Goal: Navigation & Orientation: Find specific page/section

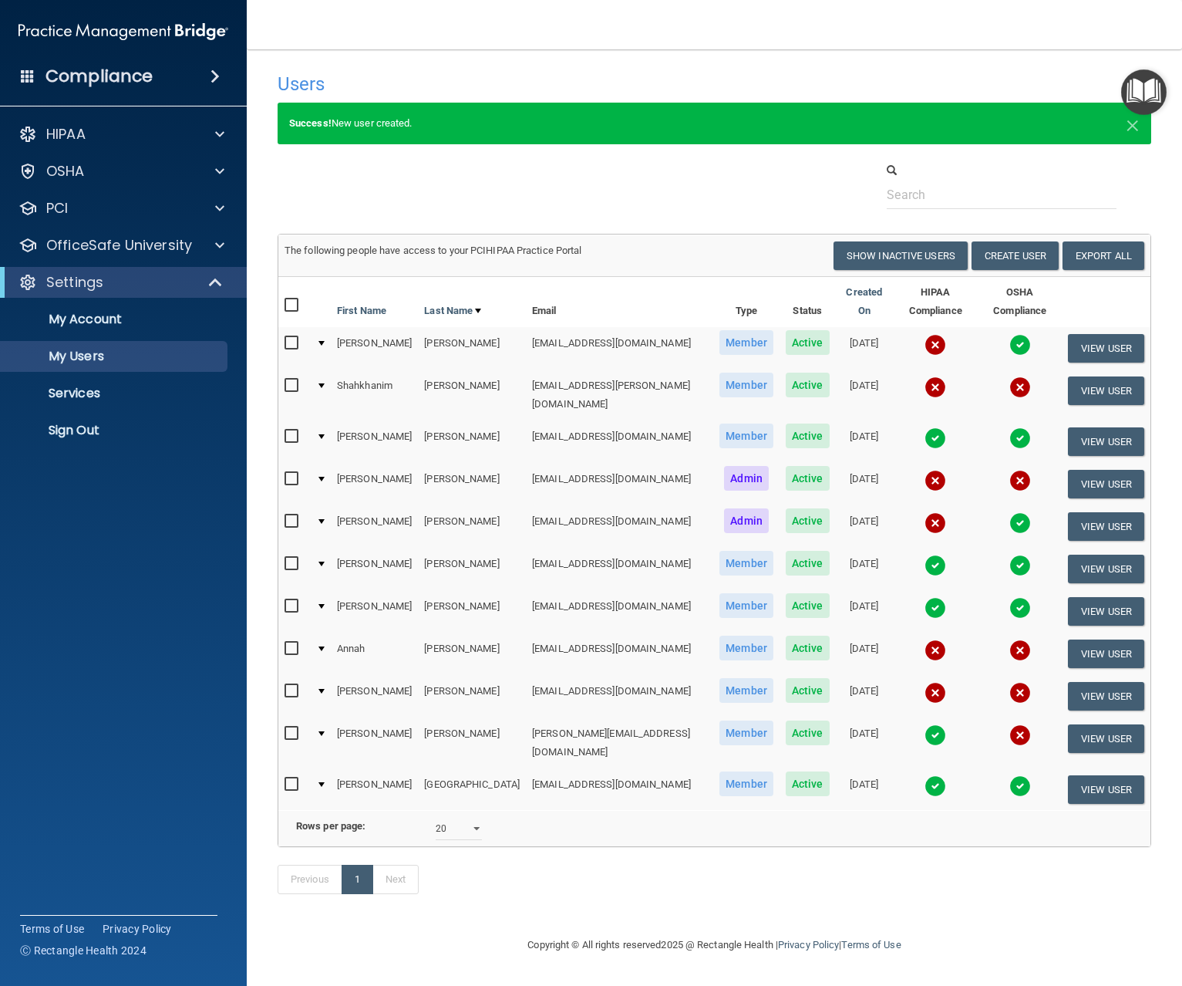
select select "20"
click at [86, 393] on p "Services" at bounding box center [115, 393] width 211 height 15
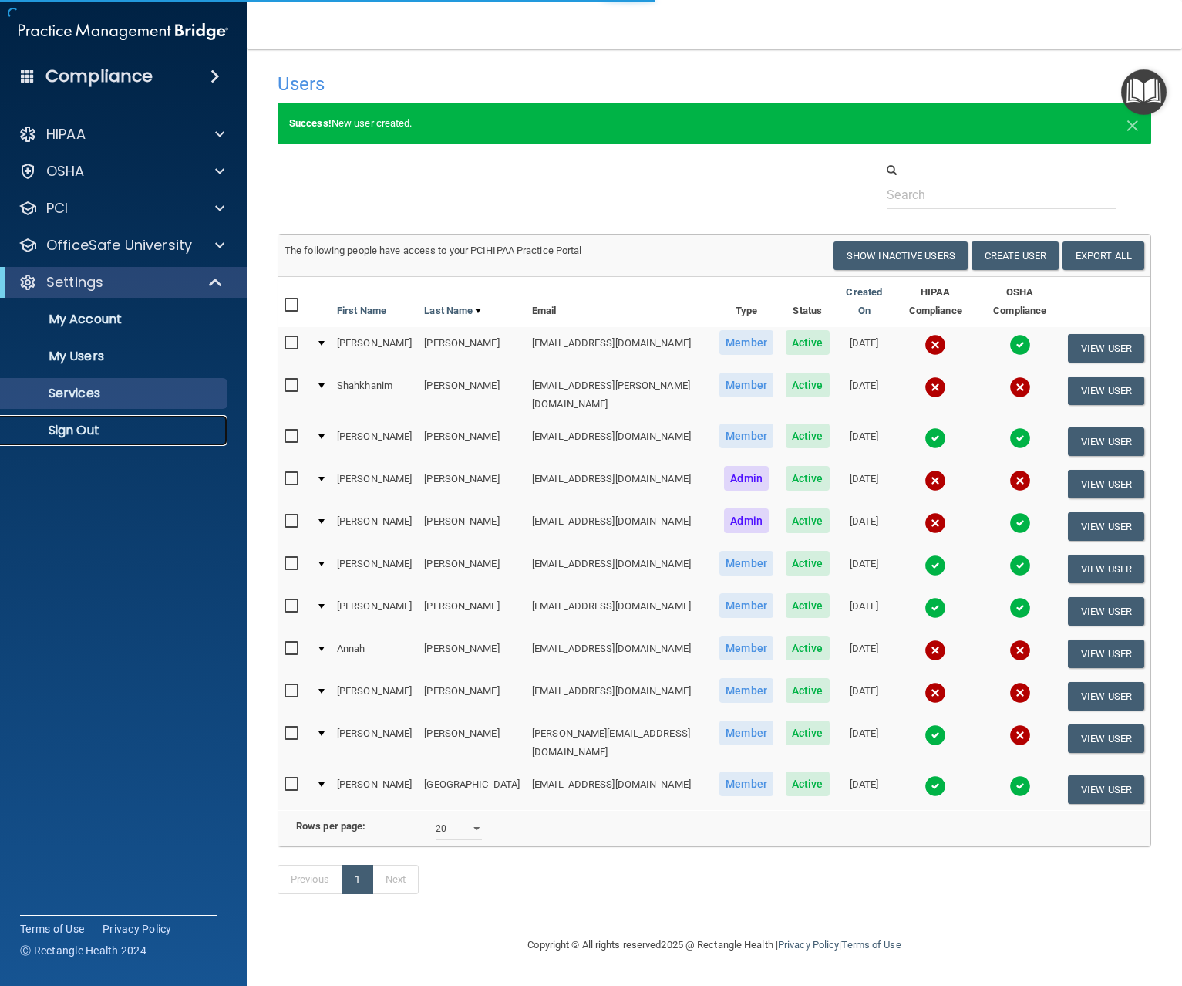
click at [78, 433] on p "Sign Out" at bounding box center [115, 430] width 211 height 15
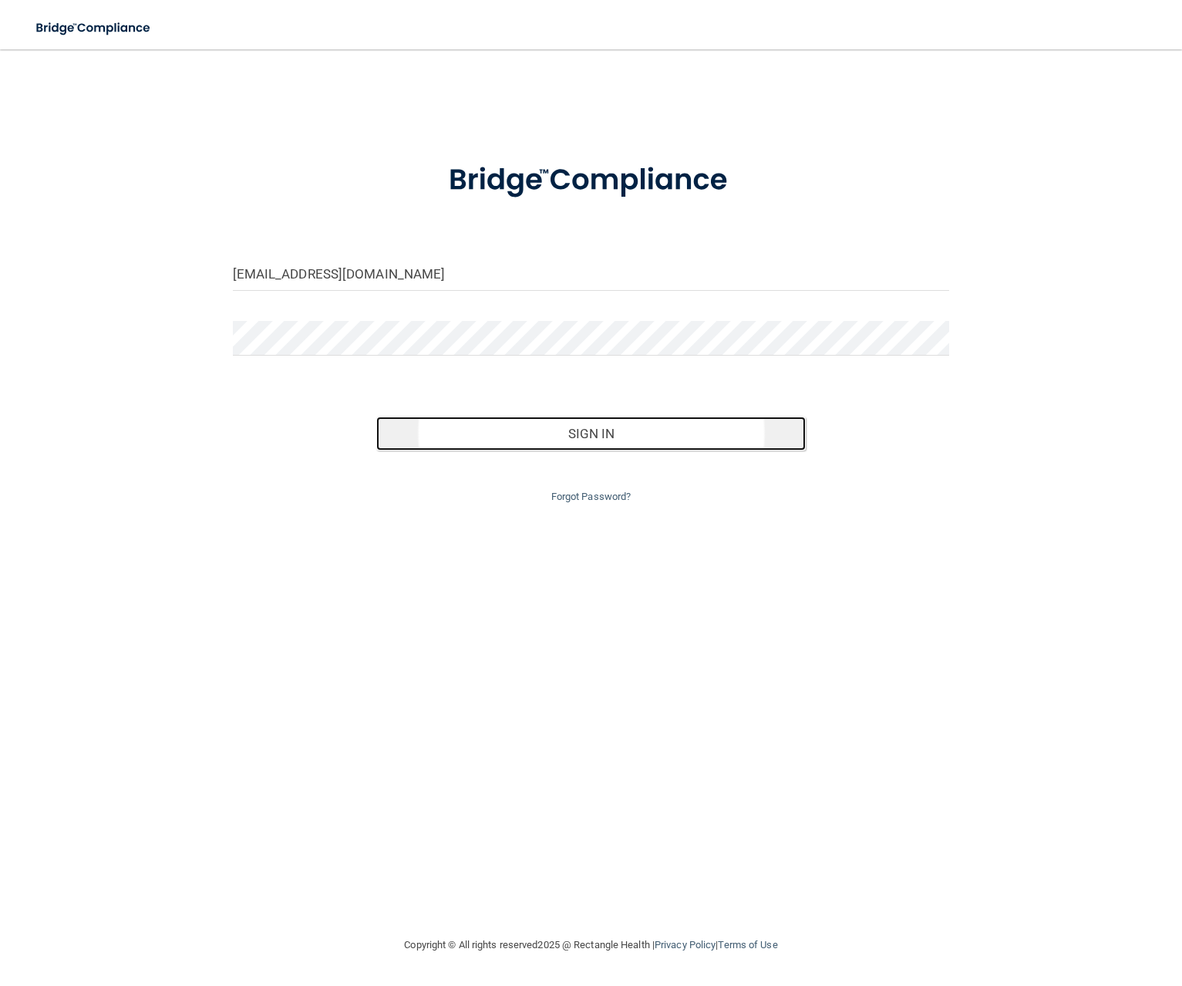
click at [585, 434] on button "Sign In" at bounding box center [591, 433] width 430 height 34
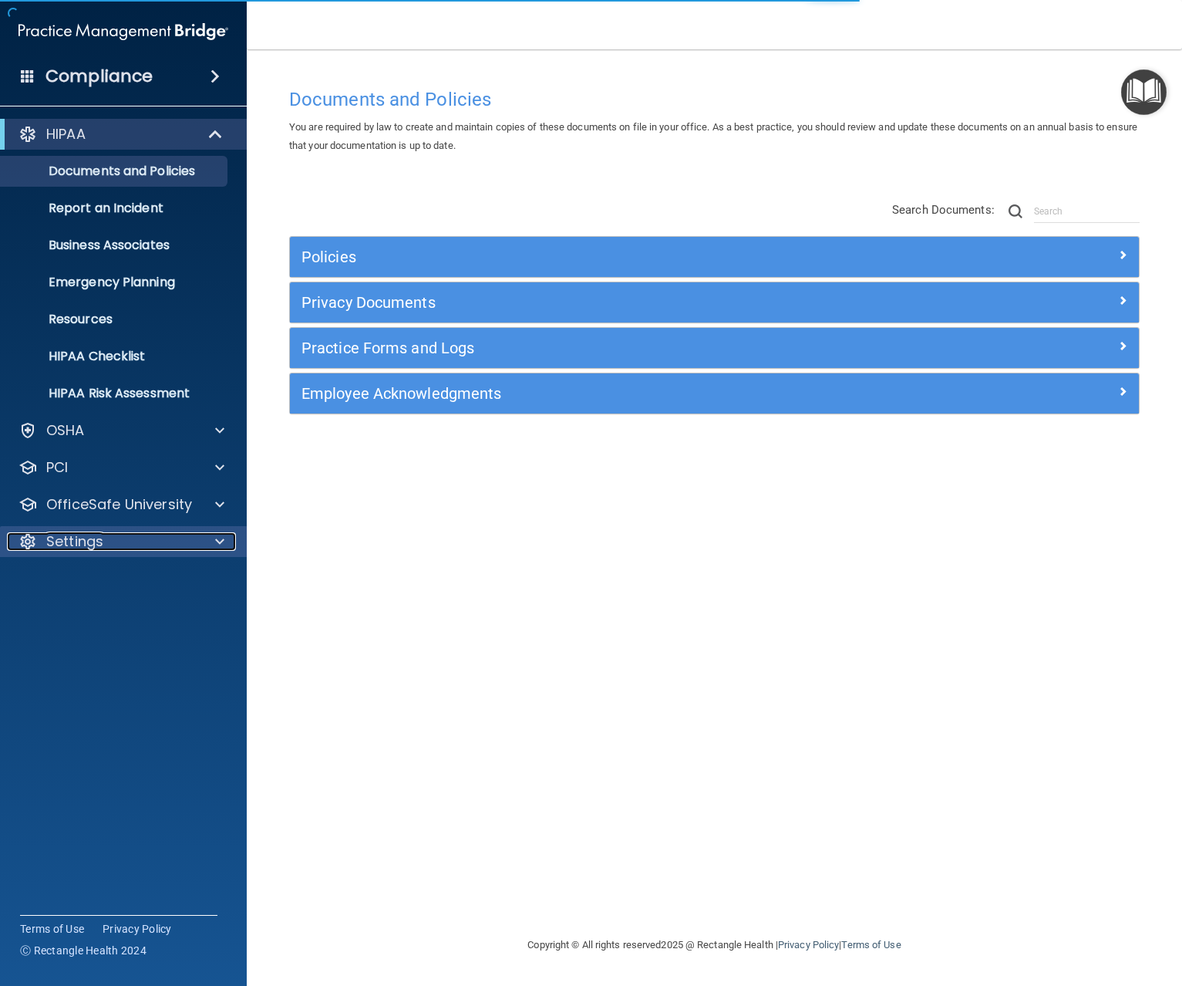
click at [84, 543] on p "Settings" at bounding box center [74, 541] width 57 height 19
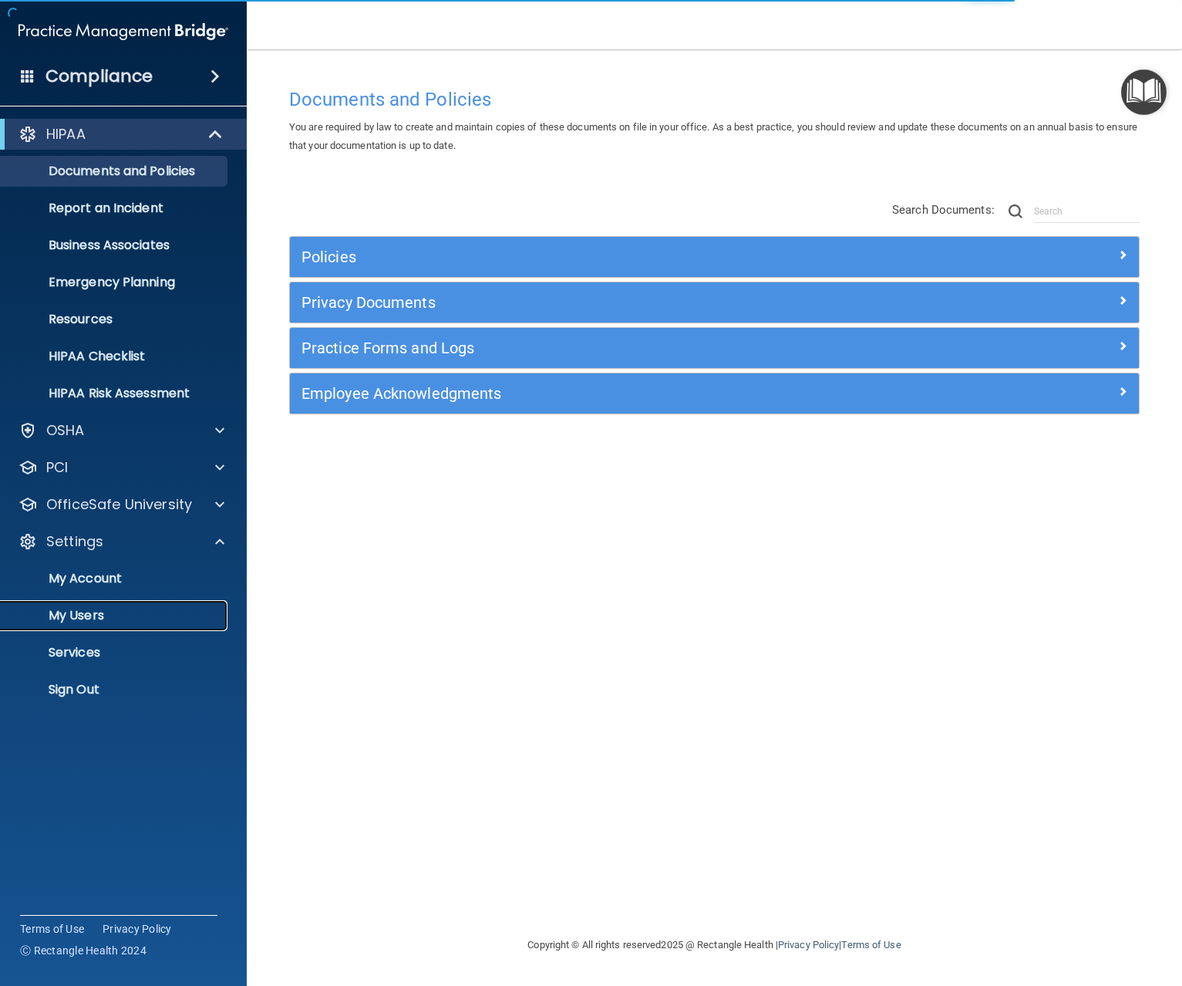
click at [89, 611] on p "My Users" at bounding box center [115, 615] width 211 height 15
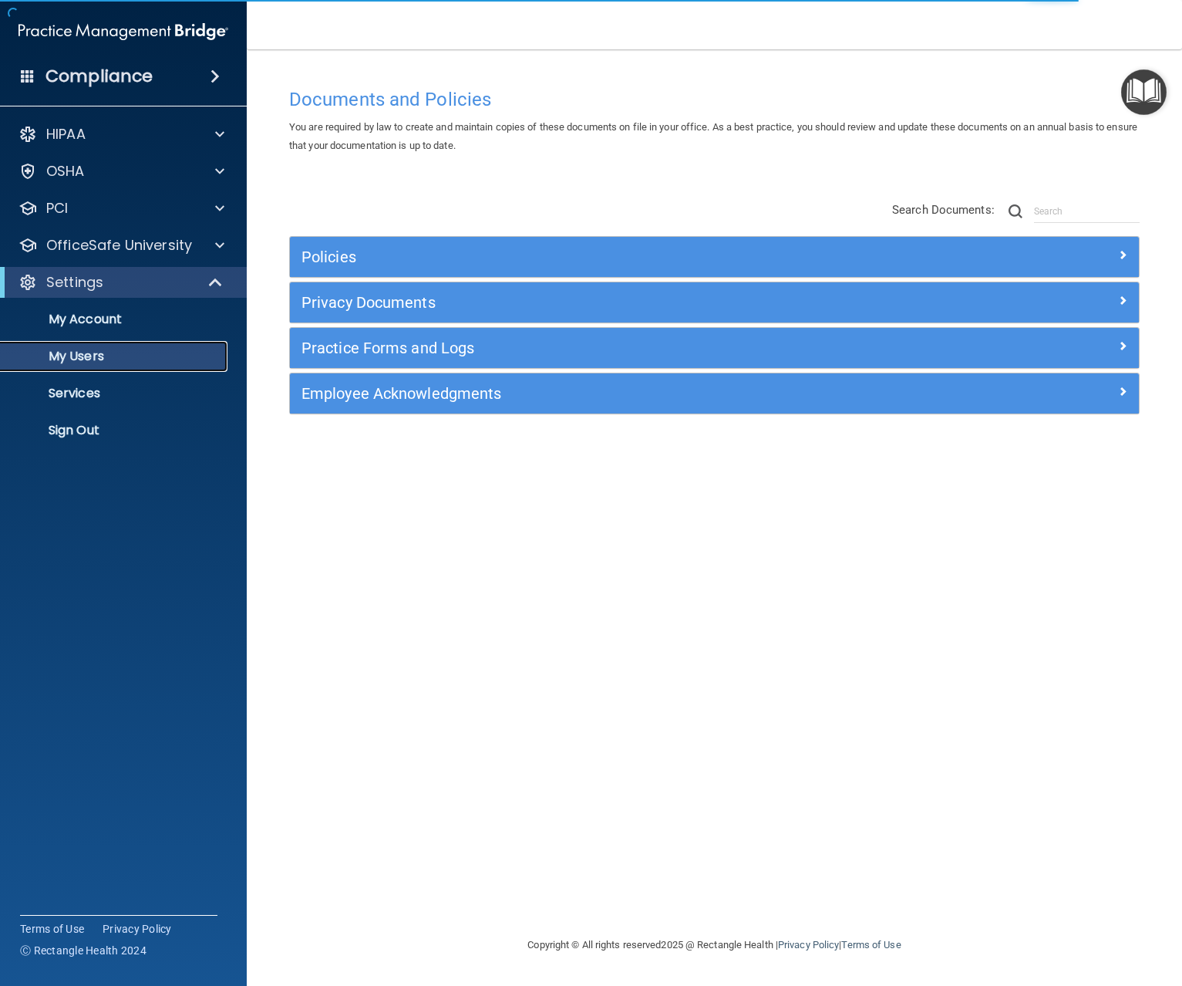
select select "20"
